Goal: Navigation & Orientation: Find specific page/section

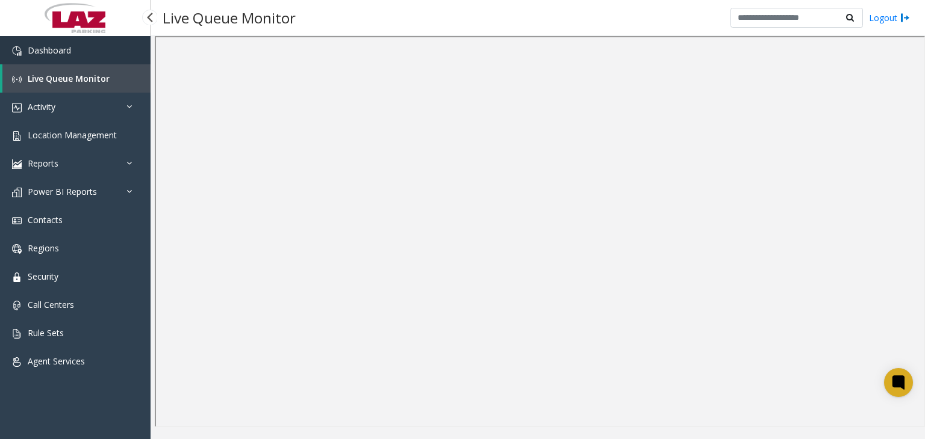
click at [67, 51] on span "Dashboard" at bounding box center [49, 50] width 43 height 11
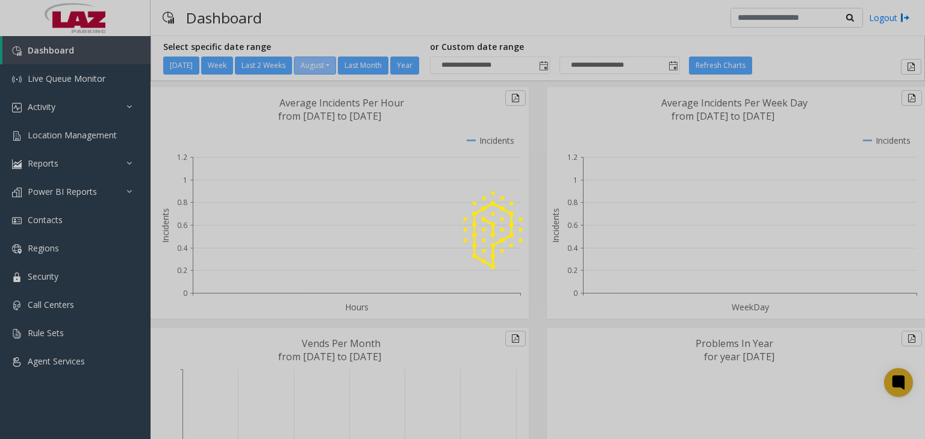
click at [61, 82] on div at bounding box center [462, 219] width 925 height 439
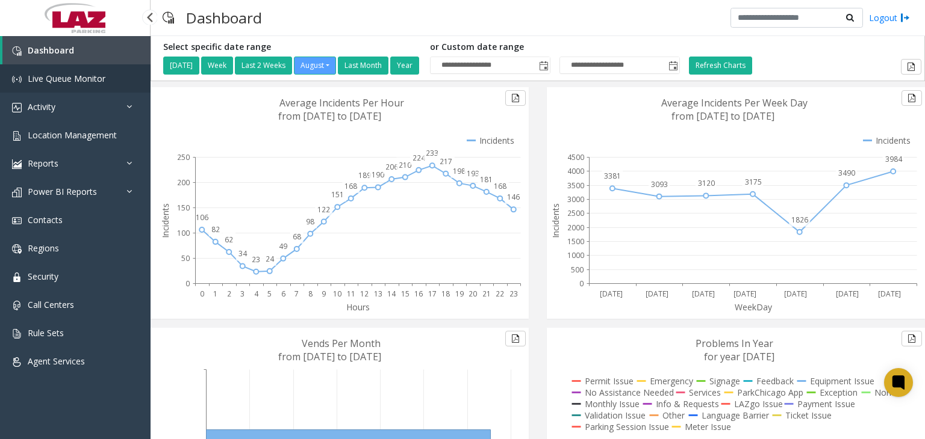
click at [65, 78] on span "Live Queue Monitor" at bounding box center [67, 78] width 78 height 11
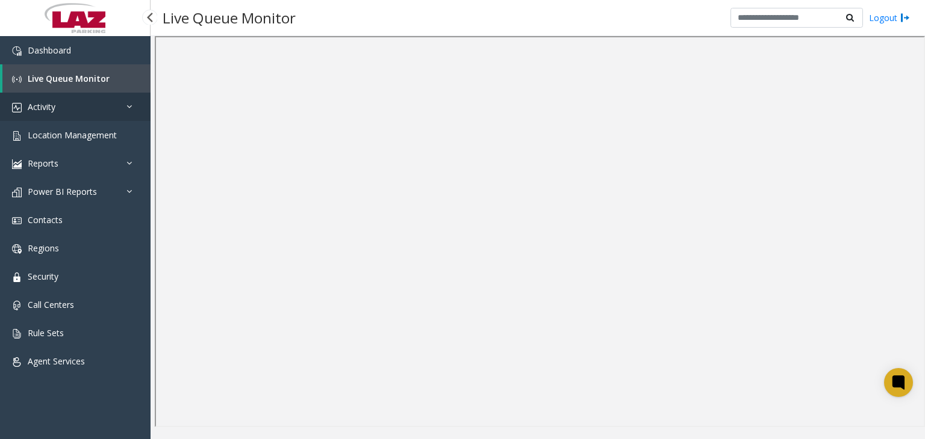
click at [51, 105] on span "Activity" at bounding box center [42, 106] width 28 height 11
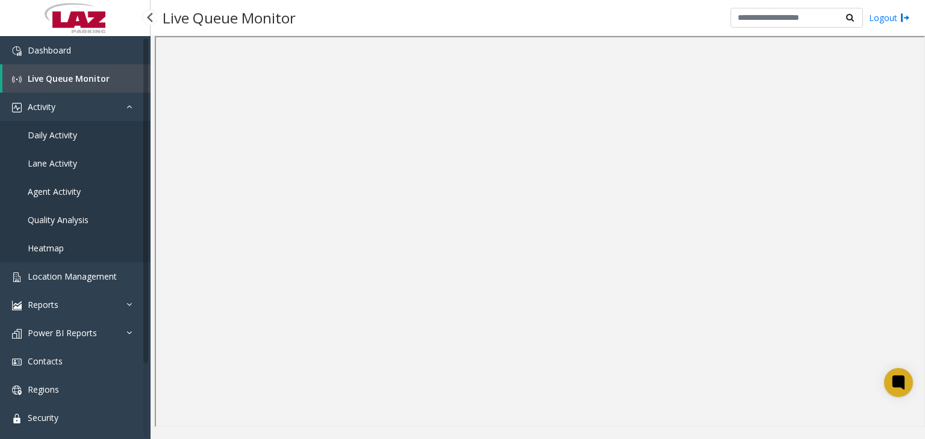
click at [67, 130] on span "Daily Activity" at bounding box center [52, 134] width 49 height 11
click at [64, 135] on app-root "Dashboard Live Queue Monitor Activity Daily Activity Lane Activity Agent Activi…" at bounding box center [462, 219] width 925 height 439
